Goal: Task Accomplishment & Management: Manage account settings

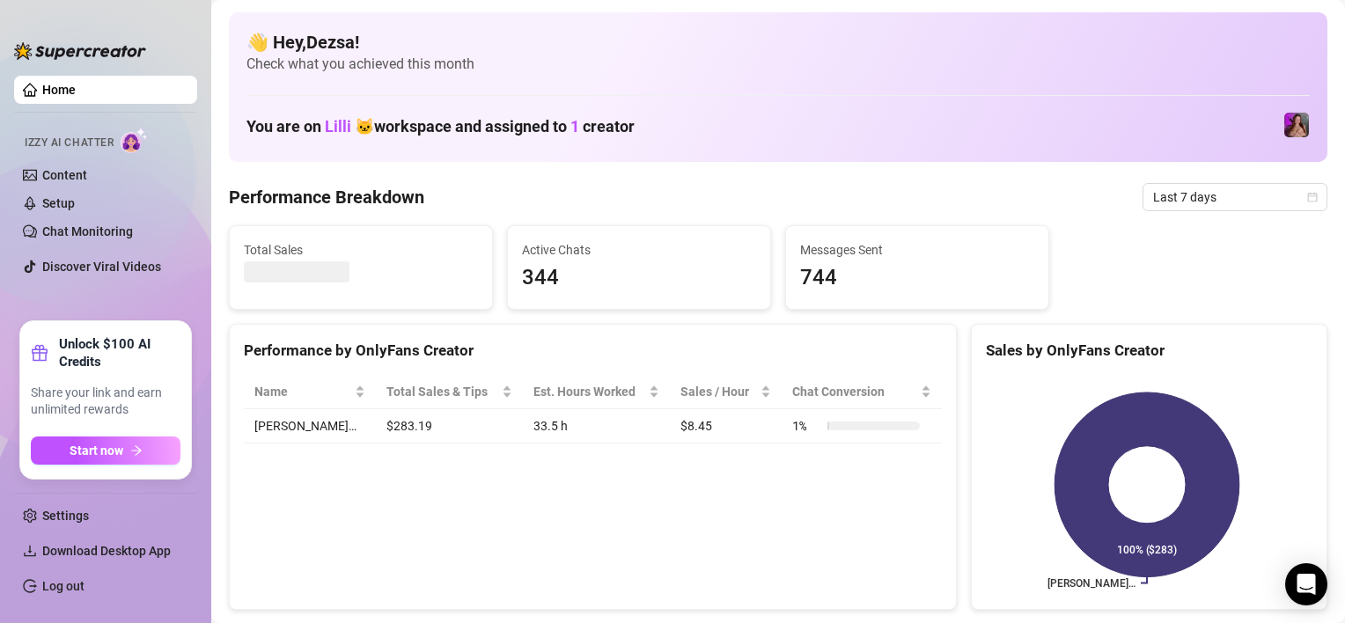
scroll to position [264, 0]
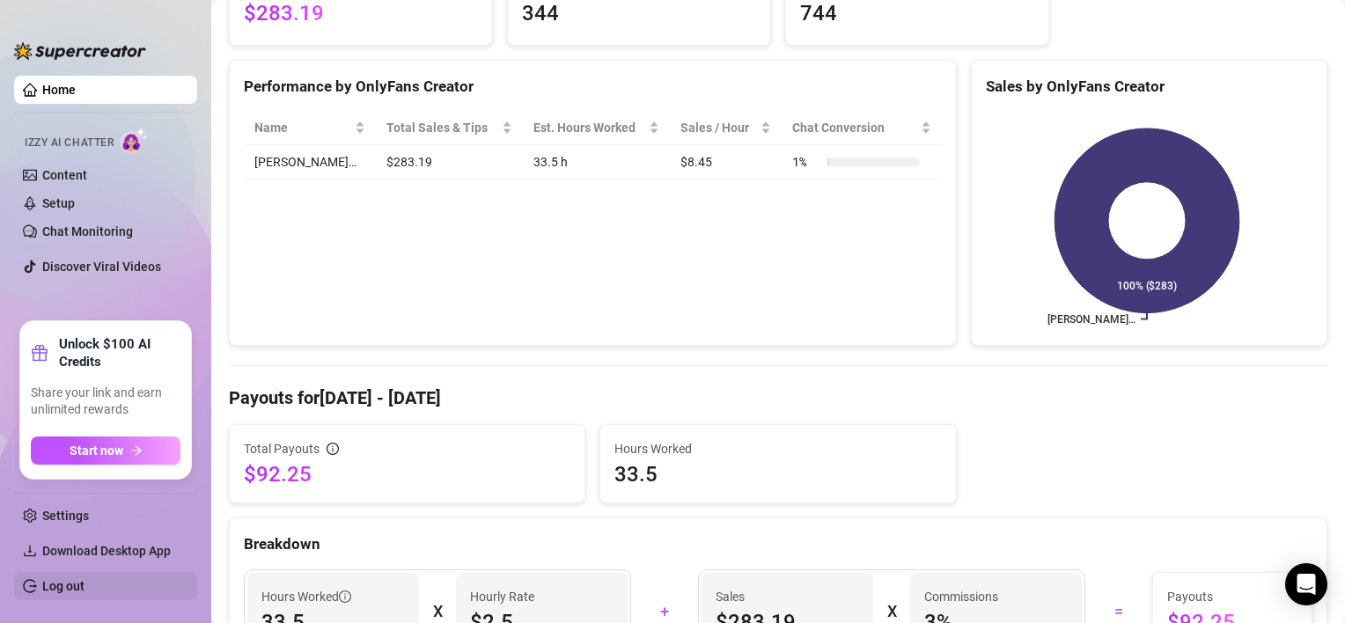
click at [60, 584] on link "Log out" at bounding box center [63, 586] width 42 height 14
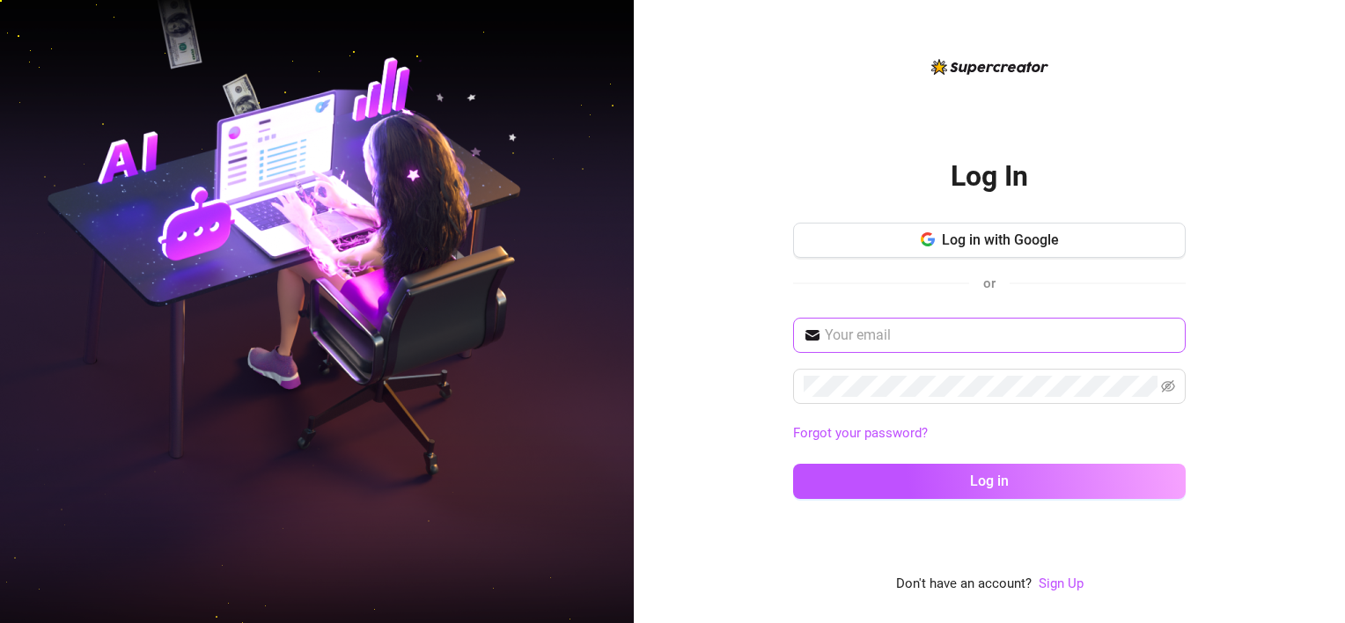
click at [960, 323] on span at bounding box center [989, 335] width 393 height 35
click at [955, 338] on input "text" at bounding box center [1000, 335] width 350 height 21
type input "[EMAIL_ADDRESS][DOMAIN_NAME]"
click at [1161, 390] on icon "eye-invisible" at bounding box center [1168, 386] width 14 height 14
click at [1025, 356] on div "[EMAIL_ADDRESS][DOMAIN_NAME] Forgot your password? Log in" at bounding box center [989, 416] width 393 height 197
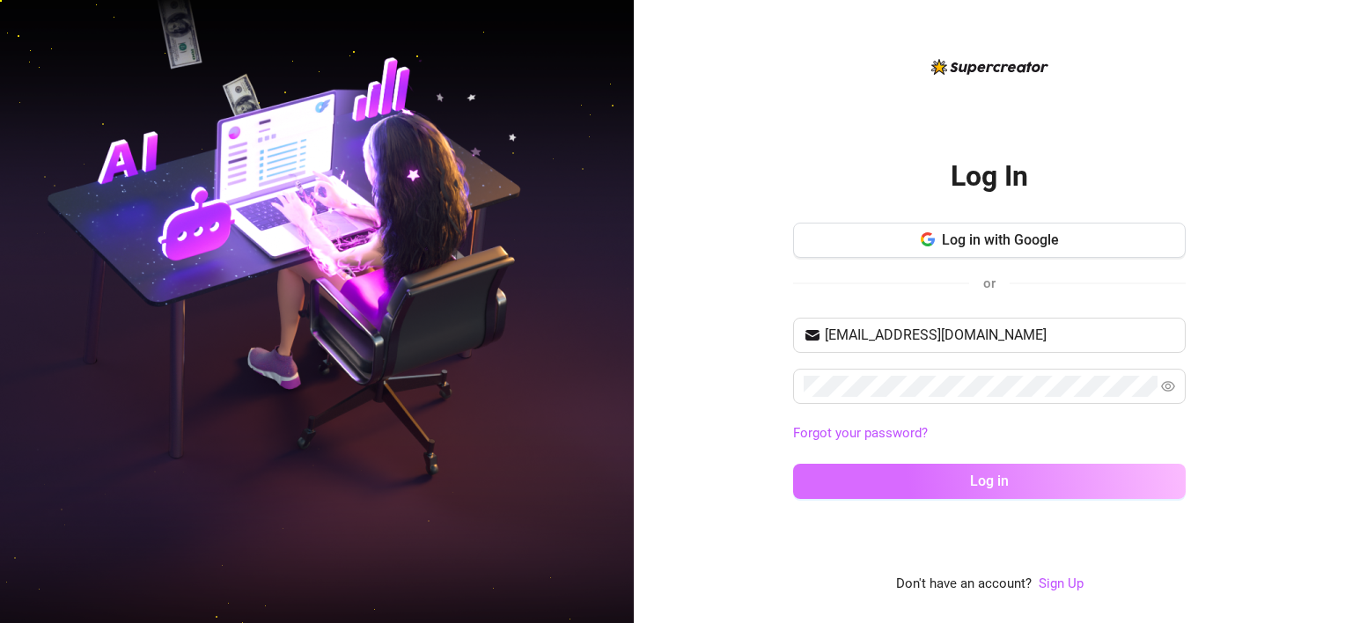
click at [985, 474] on span "Log in" at bounding box center [989, 481] width 39 height 17
